Goal: Task Accomplishment & Management: Manage account settings

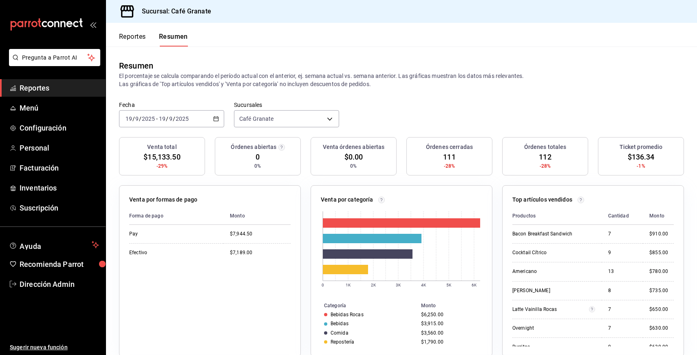
click at [73, 24] on icon "mailbox folders" at bounding box center [76, 24] width 6 height 6
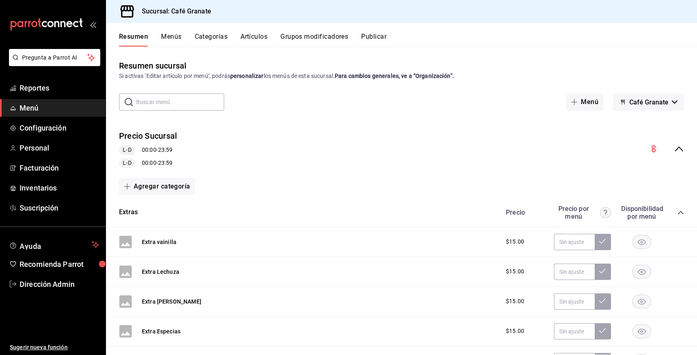
click at [249, 37] on button "Artículos" at bounding box center [254, 40] width 27 height 14
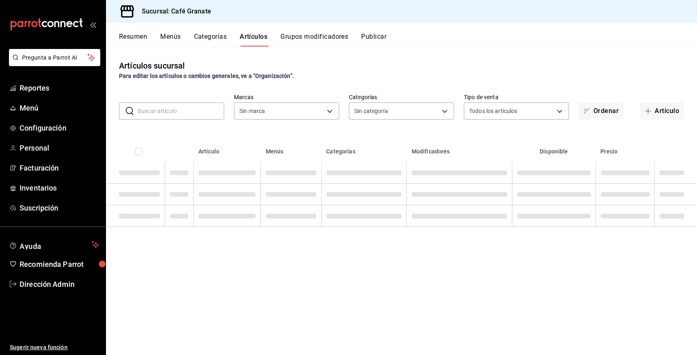
type input "4625bdde-62b8-4f98-949c-7afc06d9373a"
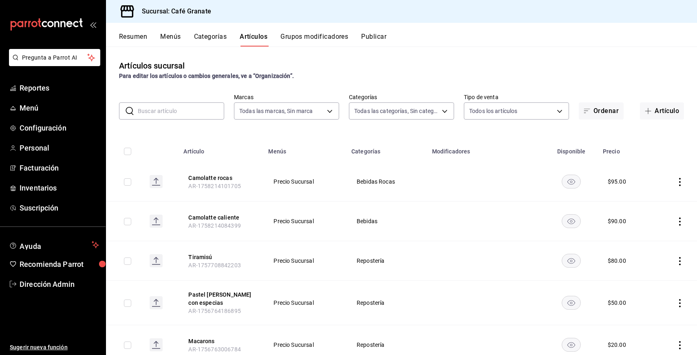
type input "41a6a709-f95c-4312-985f-c6cb9cfd2441,7449706a-c709-4419-9909-2b75b6ac7704,72cc8…"
click at [679, 223] on icon "actions" at bounding box center [680, 221] width 8 height 8
click at [219, 214] on div at bounding box center [348, 177] width 697 height 355
click at [219, 216] on button "Camolatte caliente" at bounding box center [220, 217] width 65 height 8
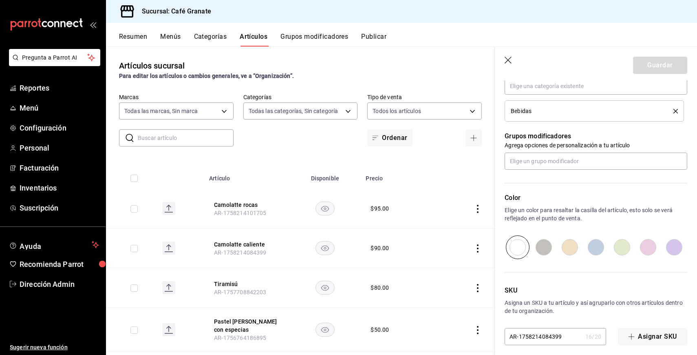
scroll to position [324, 0]
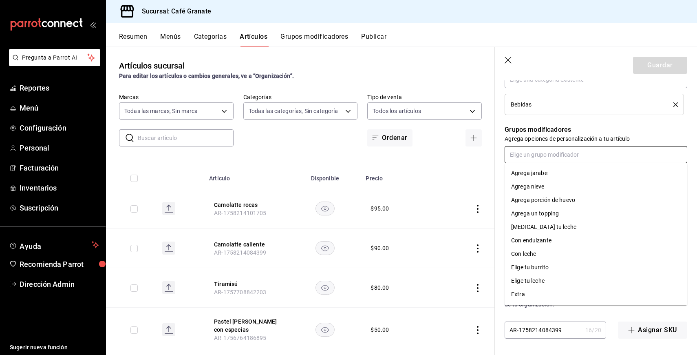
click at [574, 152] on input "text" at bounding box center [596, 154] width 183 height 17
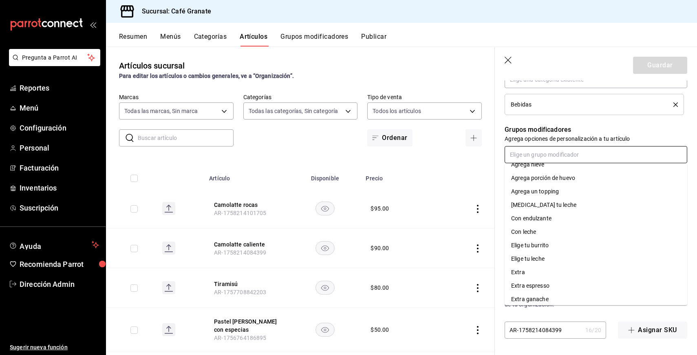
click at [546, 258] on li "Elige tu leche" at bounding box center [596, 258] width 183 height 13
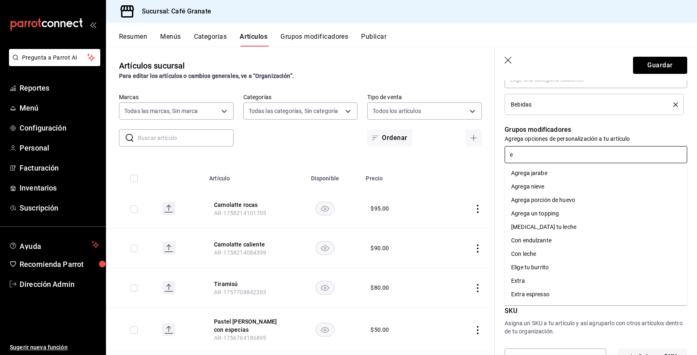
type input "ex"
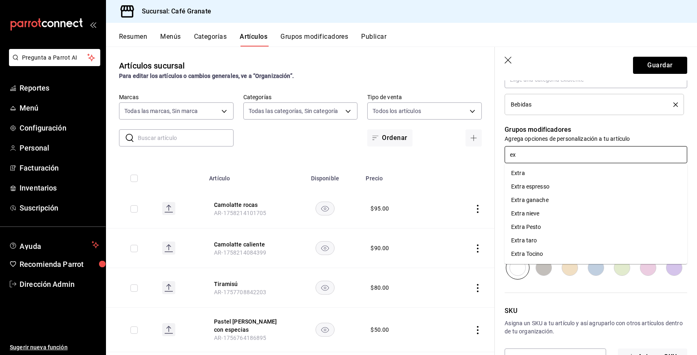
click at [535, 186] on div "Extra espresso" at bounding box center [530, 186] width 38 height 9
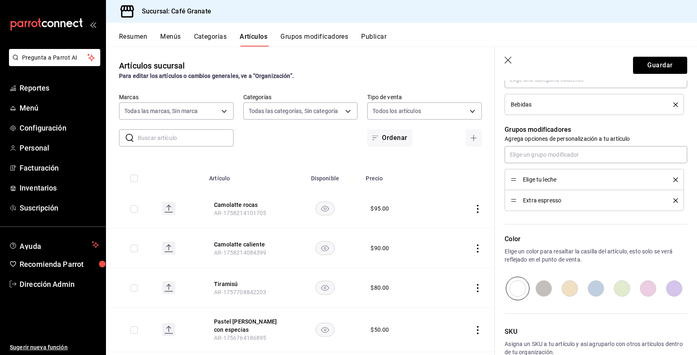
click at [675, 200] on icon "delete" at bounding box center [676, 200] width 4 height 4
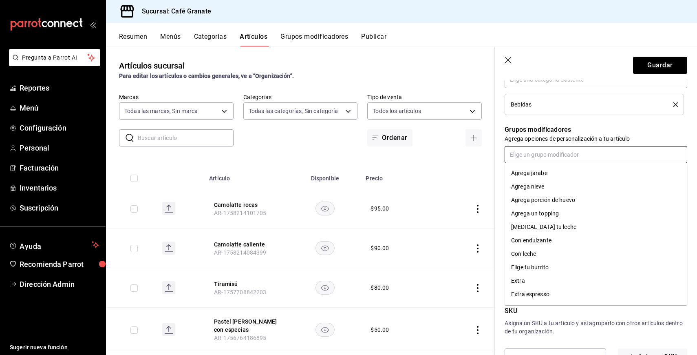
click at [619, 146] on input "text" at bounding box center [596, 154] width 183 height 17
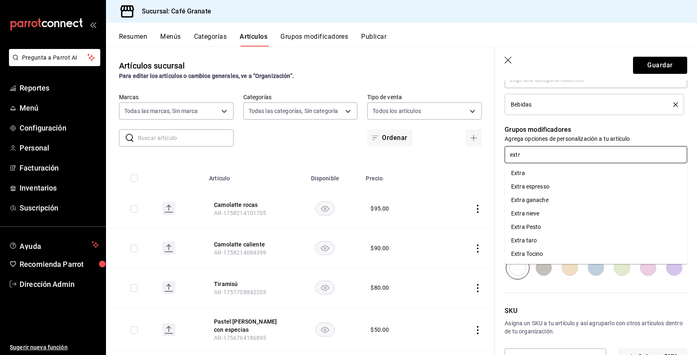
drag, startPoint x: 569, startPoint y: 158, endPoint x: 491, endPoint y: 157, distance: 77.9
click at [491, 157] on main "Artículos sucursal Para editar los artículos o cambios generales, ve a “Organiz…" at bounding box center [401, 200] width 591 height 308
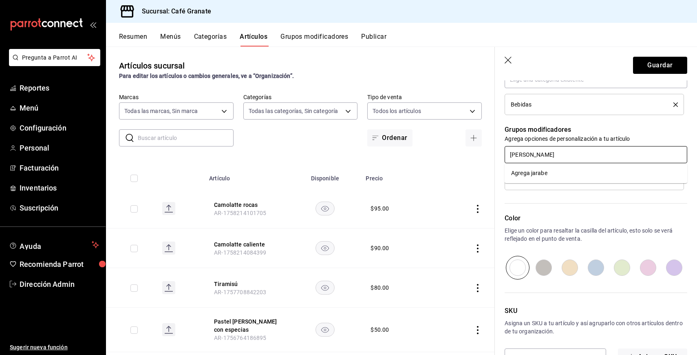
type input "[PERSON_NAME]"
click at [515, 211] on div "Color Elige un color para resaltar la casilla del artículo, esto solo se verá r…" at bounding box center [591, 234] width 192 height 89
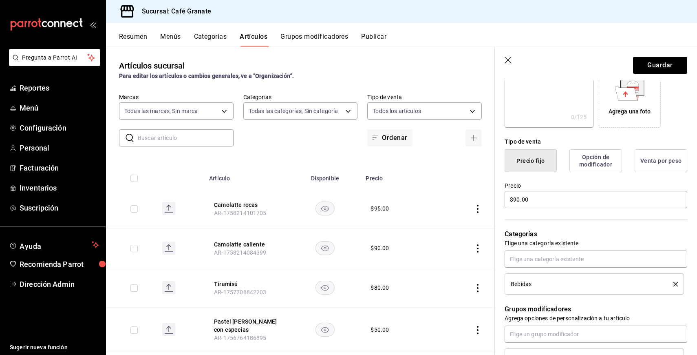
scroll to position [145, 0]
click at [672, 65] on button "Guardar" at bounding box center [660, 65] width 54 height 17
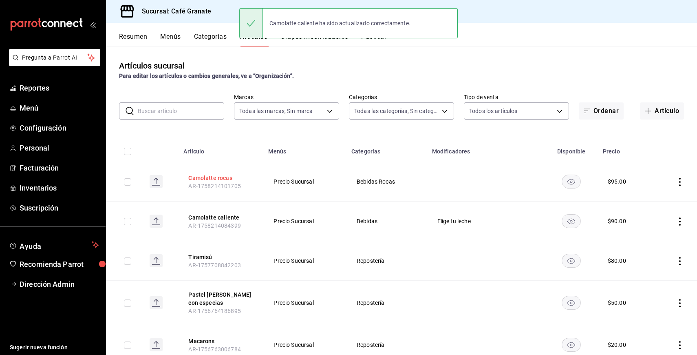
click at [223, 178] on button "Camolatte rocas" at bounding box center [220, 178] width 65 height 8
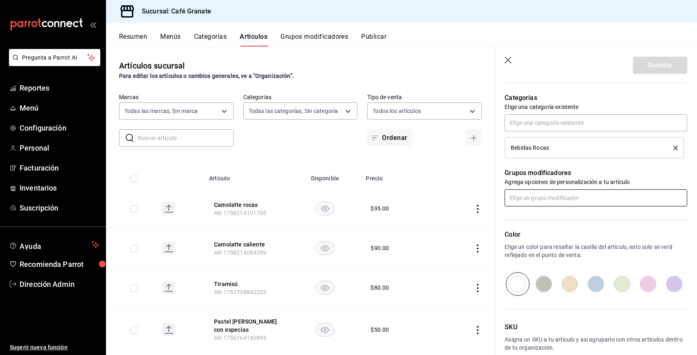
scroll to position [282, 0]
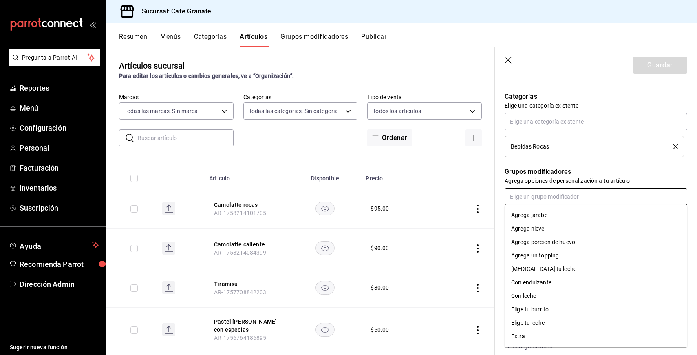
click at [546, 188] on input "text" at bounding box center [596, 196] width 183 height 17
click at [543, 325] on div "Elige tu leche" at bounding box center [527, 322] width 33 height 9
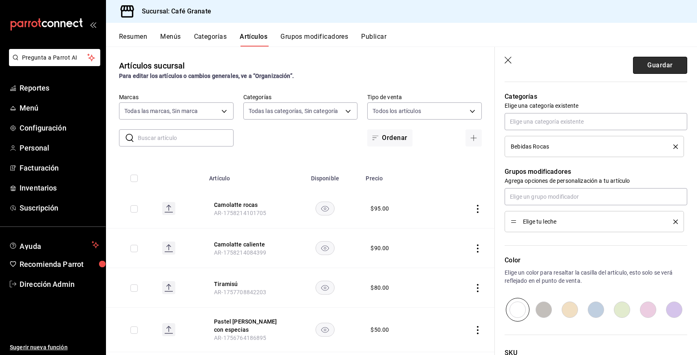
click at [656, 70] on button "Guardar" at bounding box center [660, 65] width 54 height 17
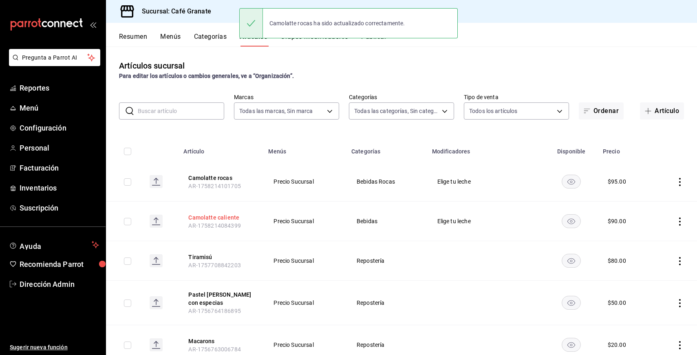
click at [235, 217] on button "Camolatte caliente" at bounding box center [220, 217] width 65 height 8
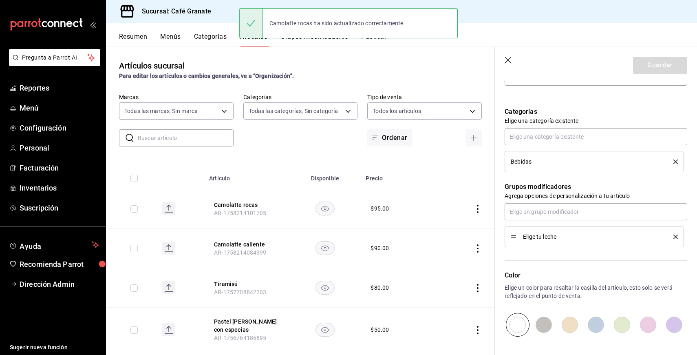
scroll to position [325, 0]
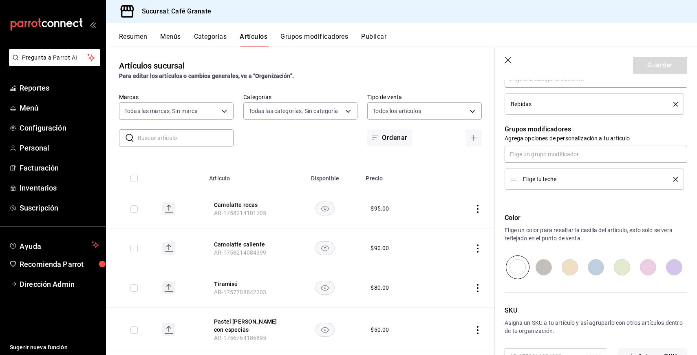
click at [178, 138] on input "text" at bounding box center [186, 138] width 96 height 16
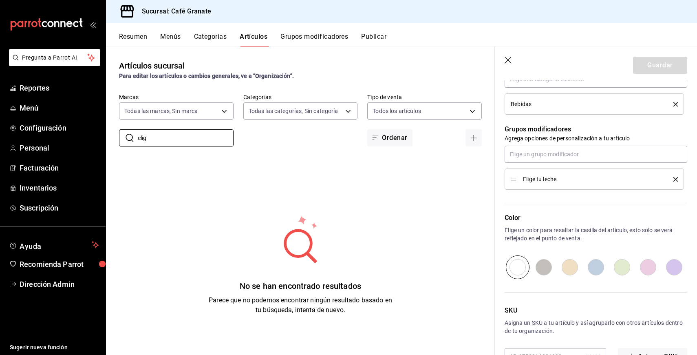
type input "elig"
click at [211, 37] on button "Categorías" at bounding box center [210, 40] width 33 height 14
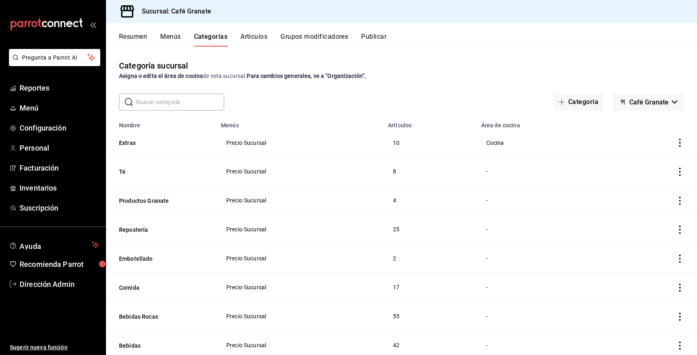
click at [331, 38] on button "Grupos modificadores" at bounding box center [315, 40] width 68 height 14
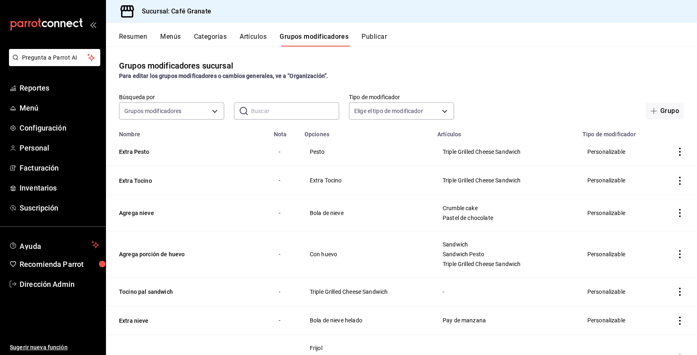
scroll to position [44, 0]
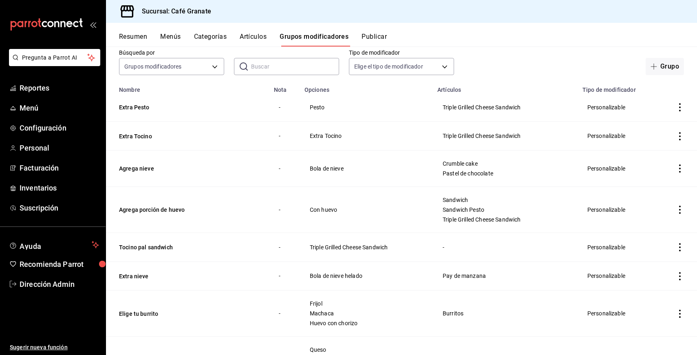
click at [280, 62] on input "text" at bounding box center [295, 66] width 88 height 16
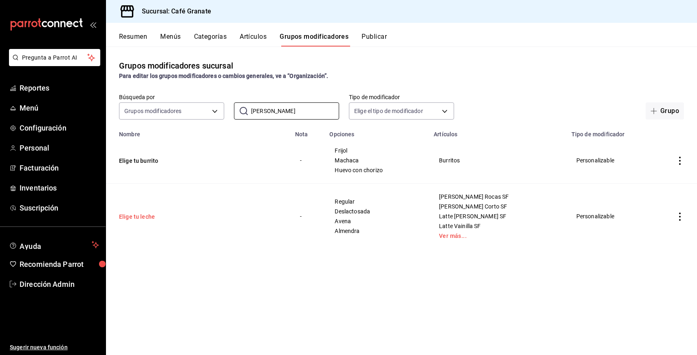
type input "[PERSON_NAME]"
click at [144, 214] on button "Elige tu leche" at bounding box center [168, 216] width 98 height 8
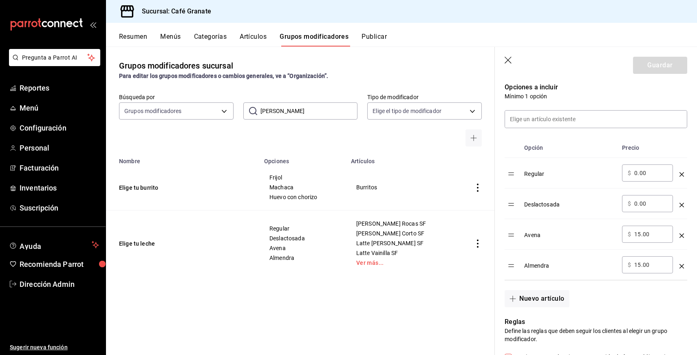
scroll to position [212, 0]
click at [505, 60] on icon "button" at bounding box center [509, 61] width 8 height 8
